Goal: Find contact information

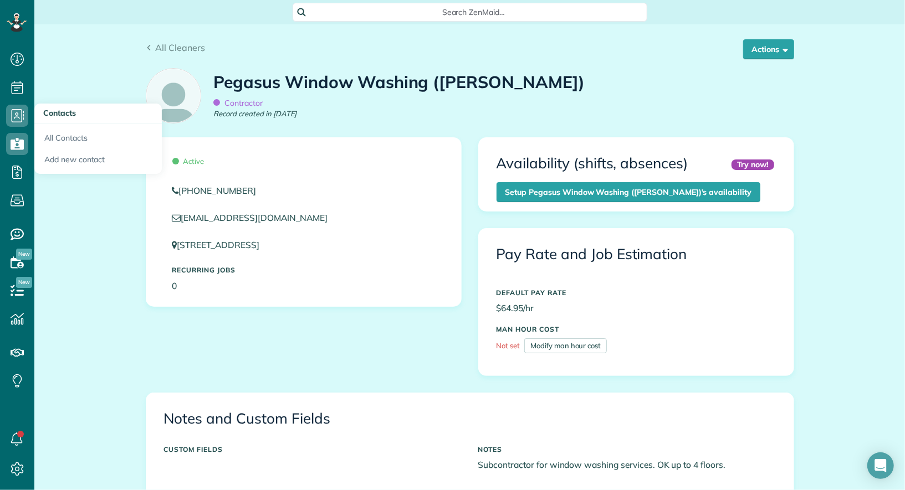
scroll to position [491, 0]
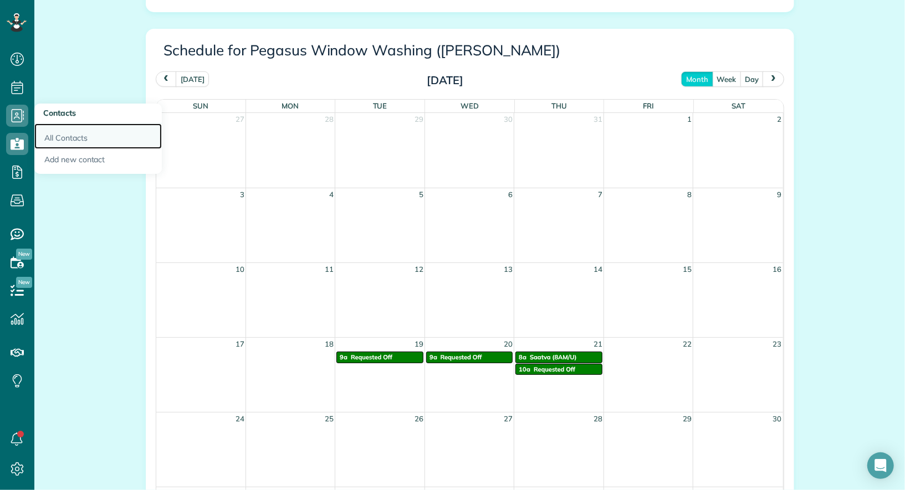
click at [65, 137] on link "All Contacts" at bounding box center [97, 136] width 127 height 25
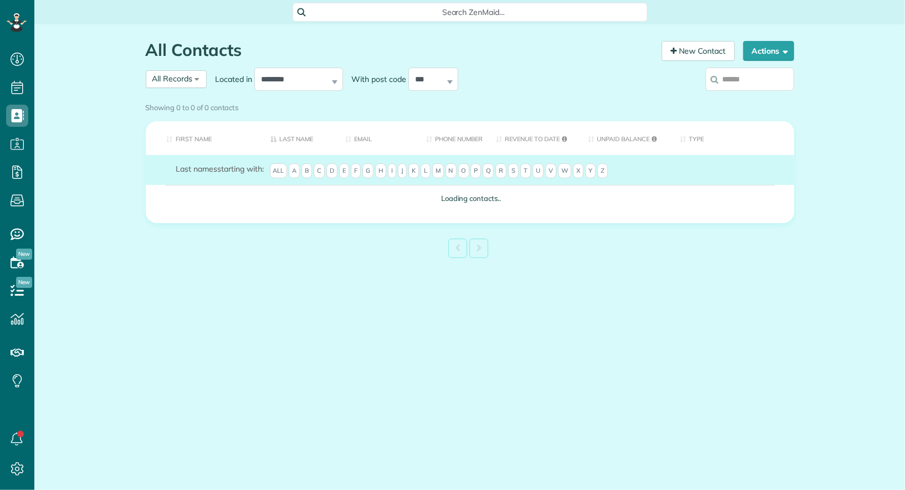
scroll to position [4, 4]
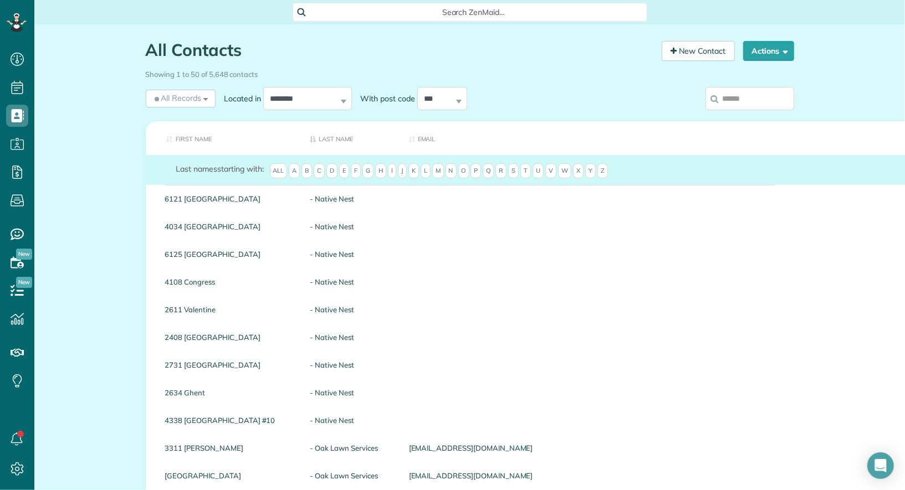
click at [742, 106] on input "search" at bounding box center [749, 98] width 89 height 23
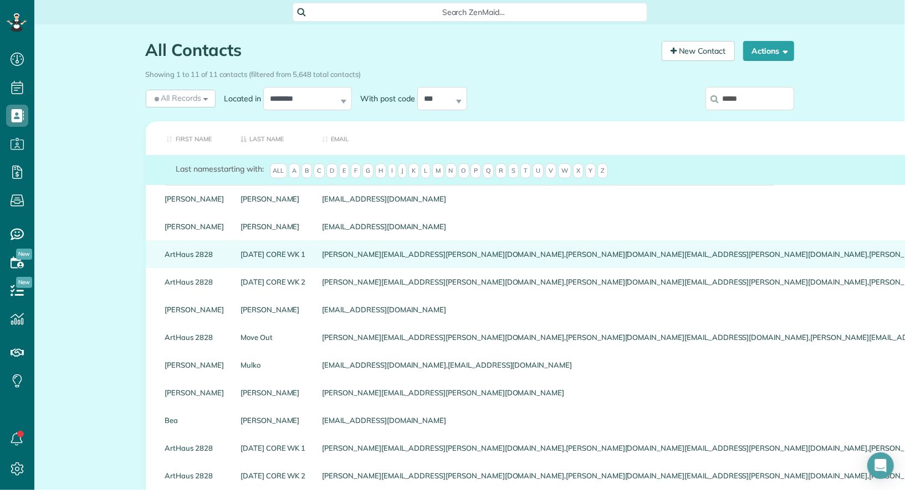
type input "*****"
click at [188, 252] on link "ArtHaus 2828" at bounding box center [194, 254] width 59 height 8
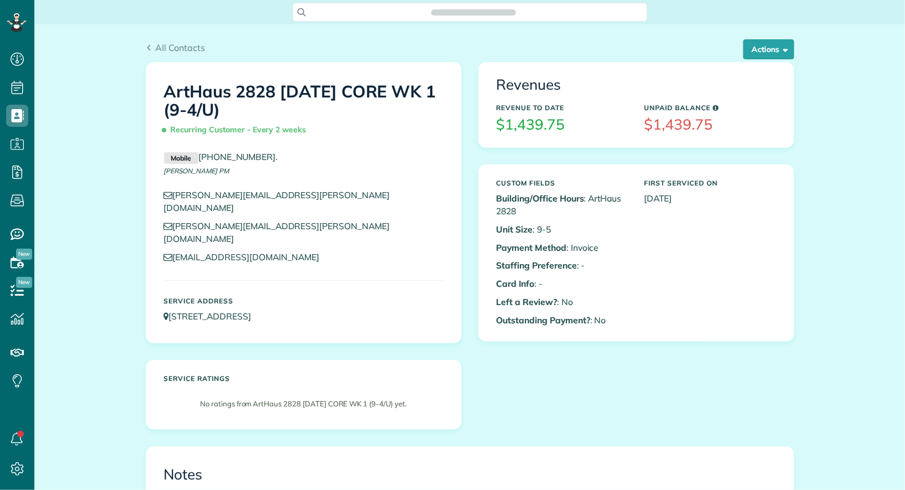
scroll to position [4, 4]
drag, startPoint x: 367, startPoint y: 219, endPoint x: 175, endPoint y: 212, distance: 192.9
click at [175, 220] on p "diana.camacho@danielmanagement.com" at bounding box center [303, 232] width 279 height 25
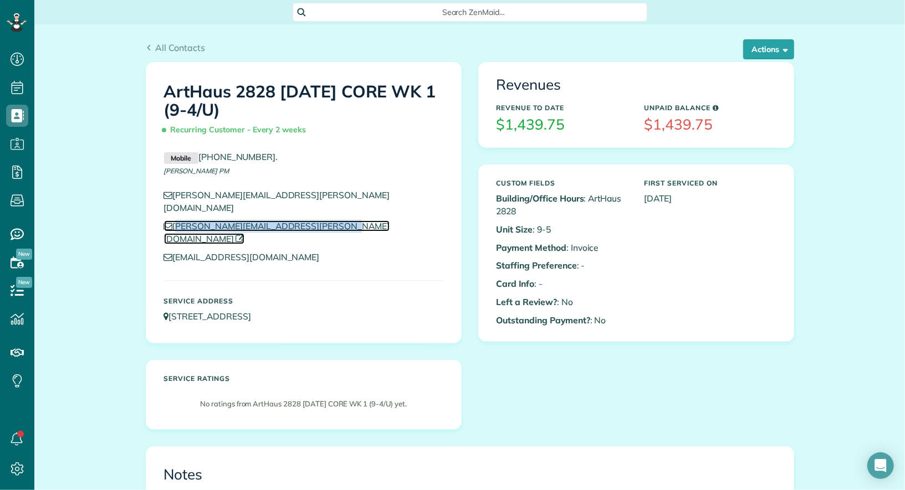
copy link "diana.camacho@danielmanagement.com"
